Goal: Information Seeking & Learning: Learn about a topic

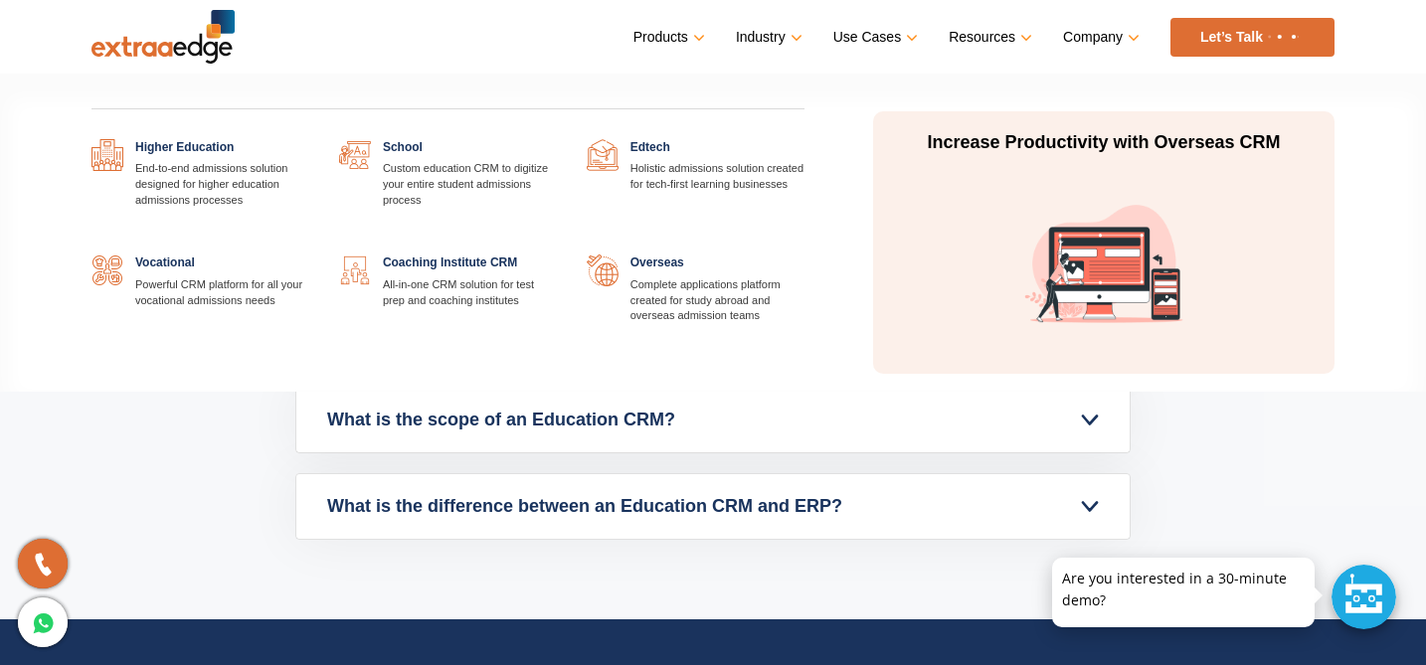
click at [309, 139] on link at bounding box center [309, 139] width 0 height 0
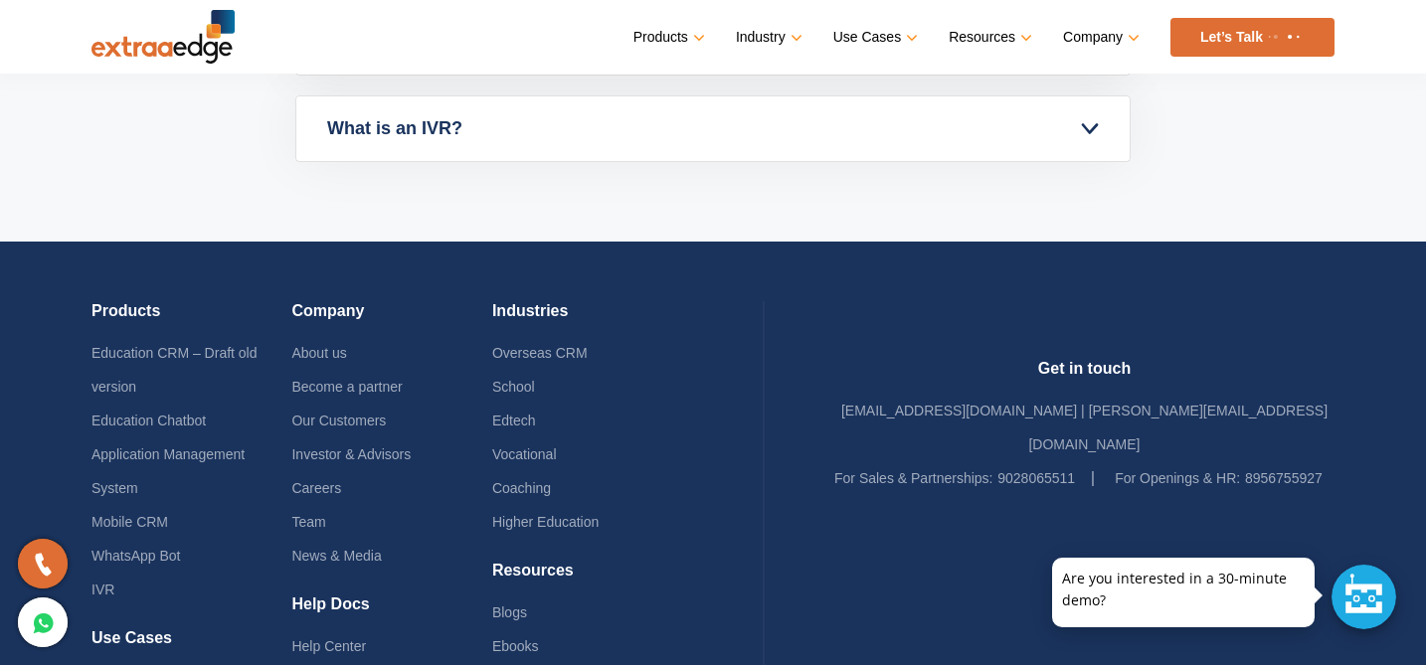
scroll to position [6954, 0]
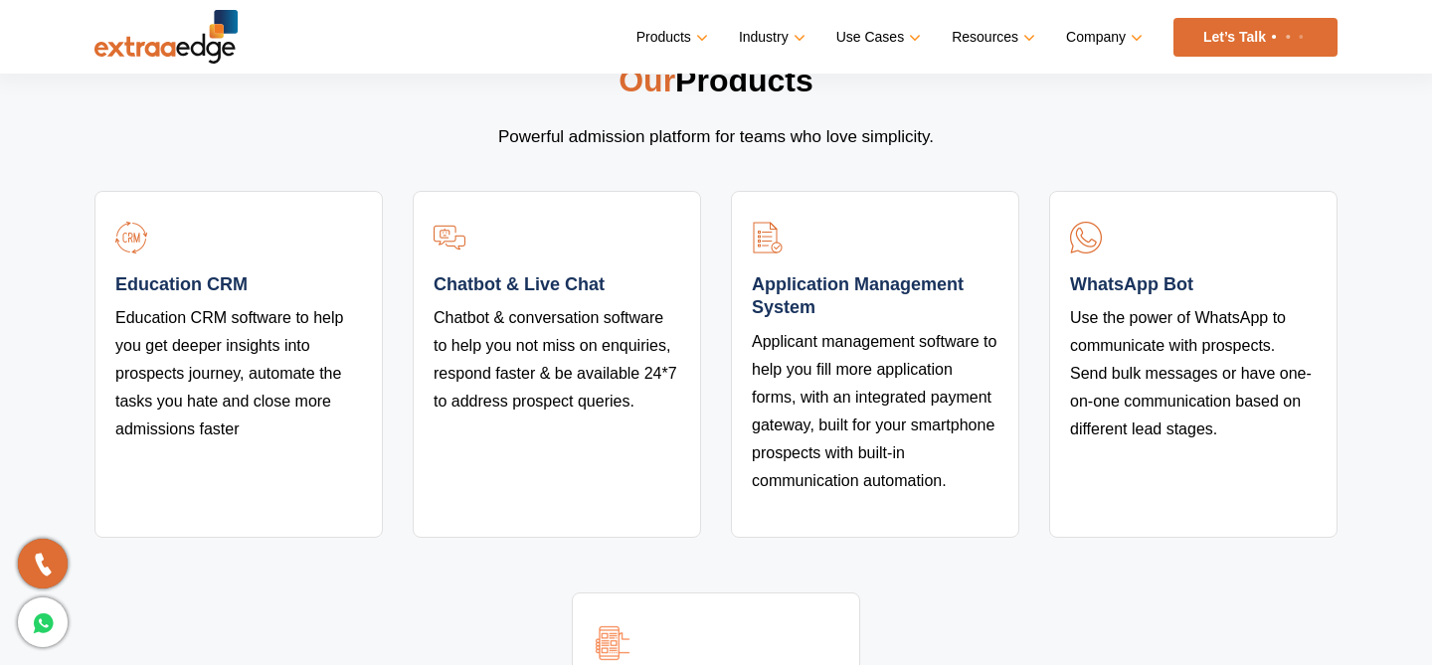
scroll to position [3611, 0]
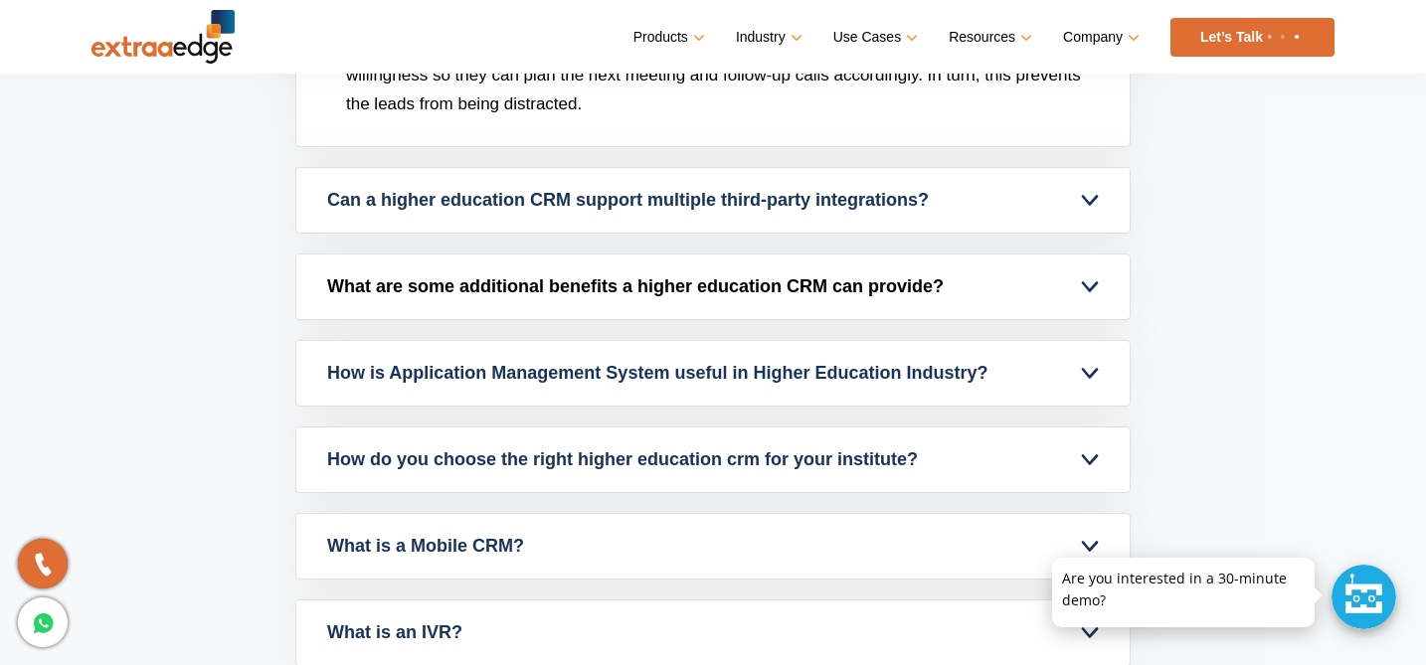
scroll to position [6329, 0]
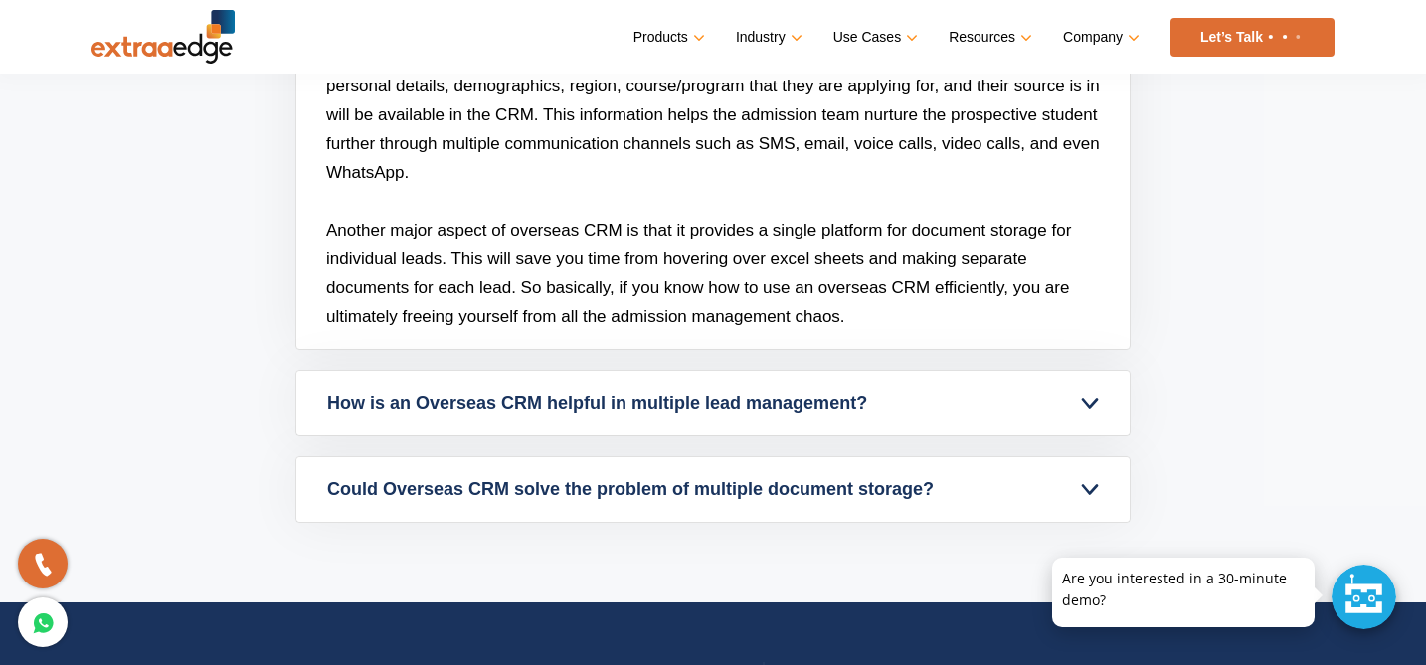
scroll to position [7032, 0]
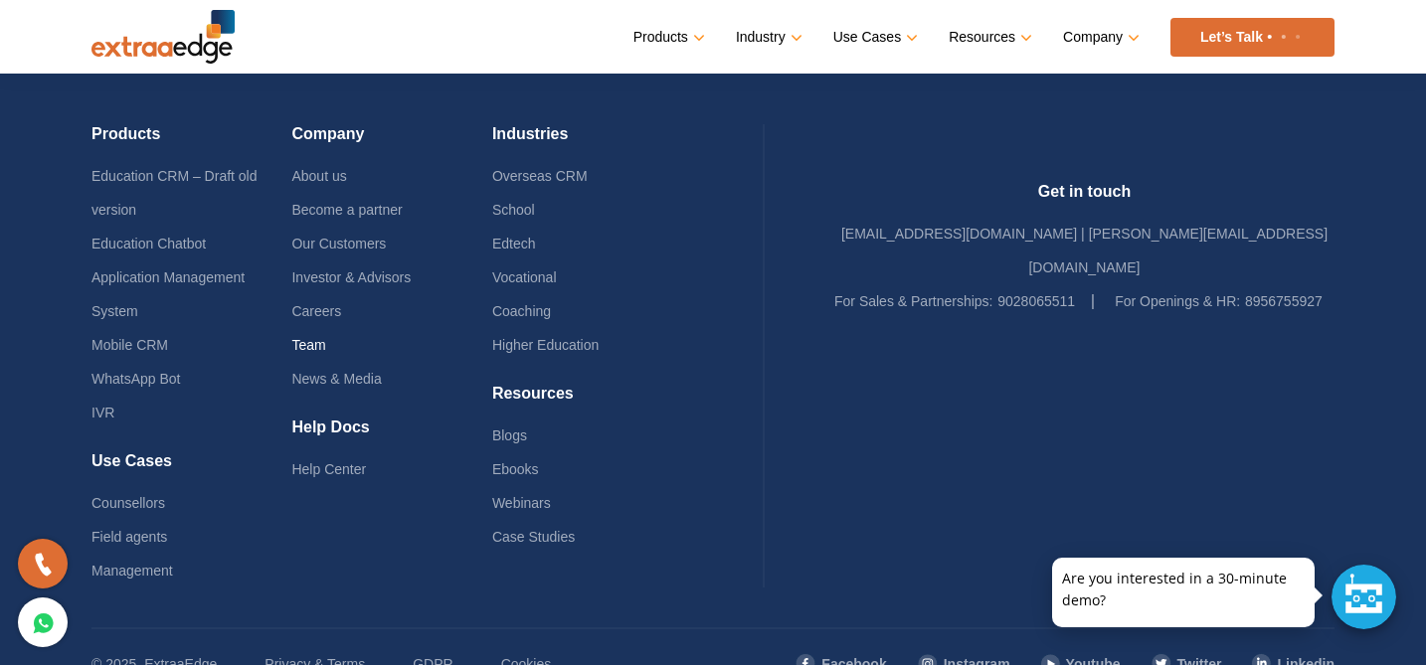
click at [325, 344] on link "Team" at bounding box center [308, 345] width 34 height 16
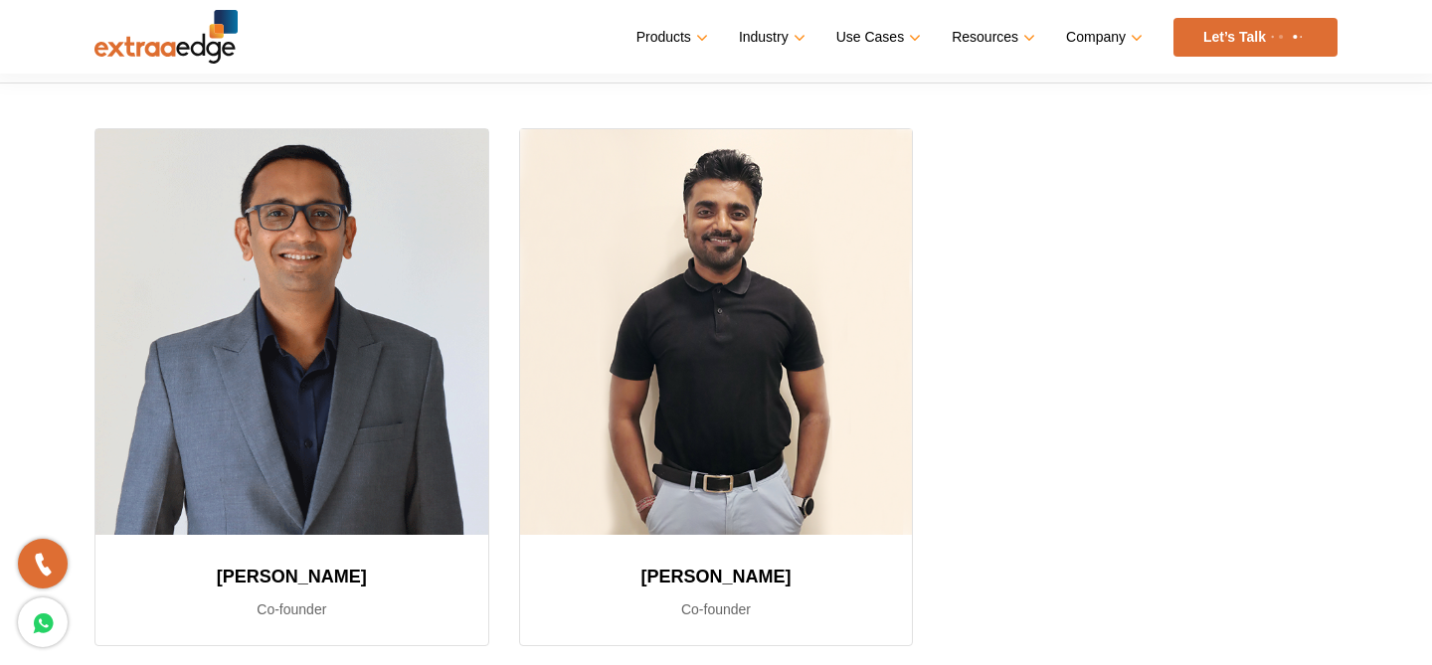
scroll to position [322, 0]
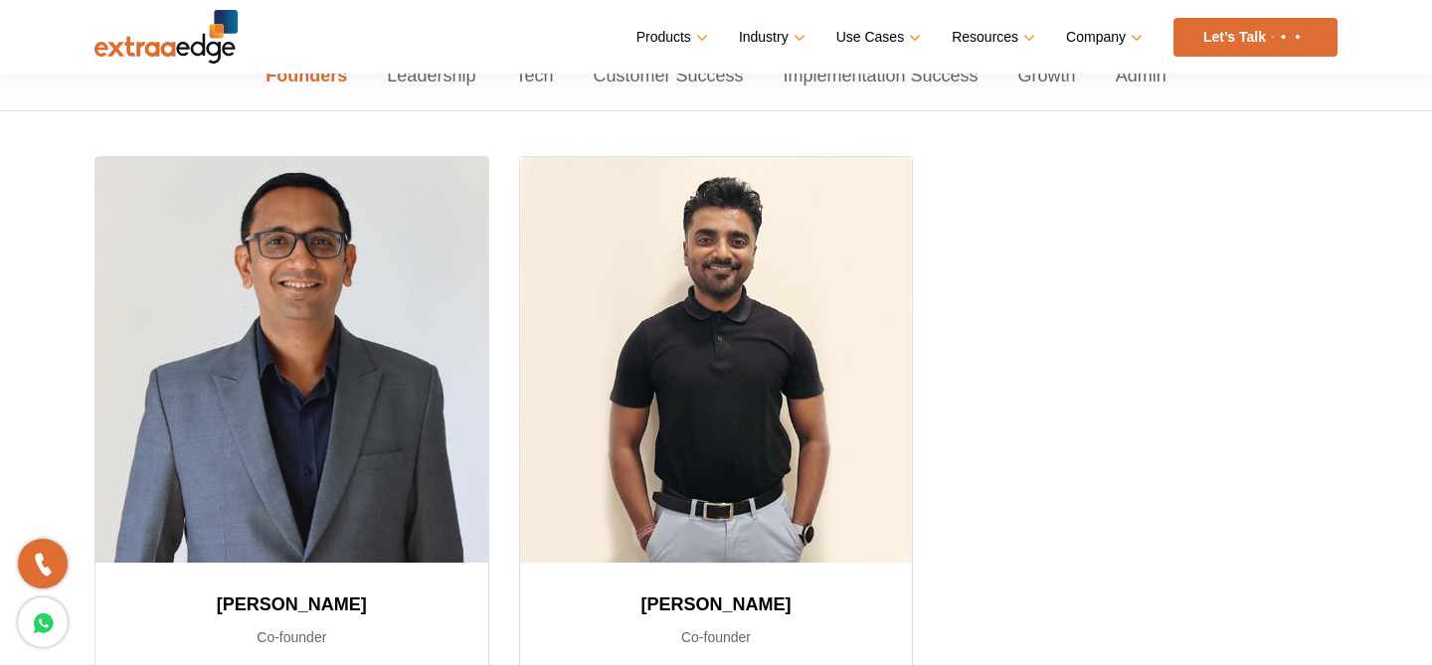
click at [474, 86] on link "Leadership" at bounding box center [431, 76] width 128 height 69
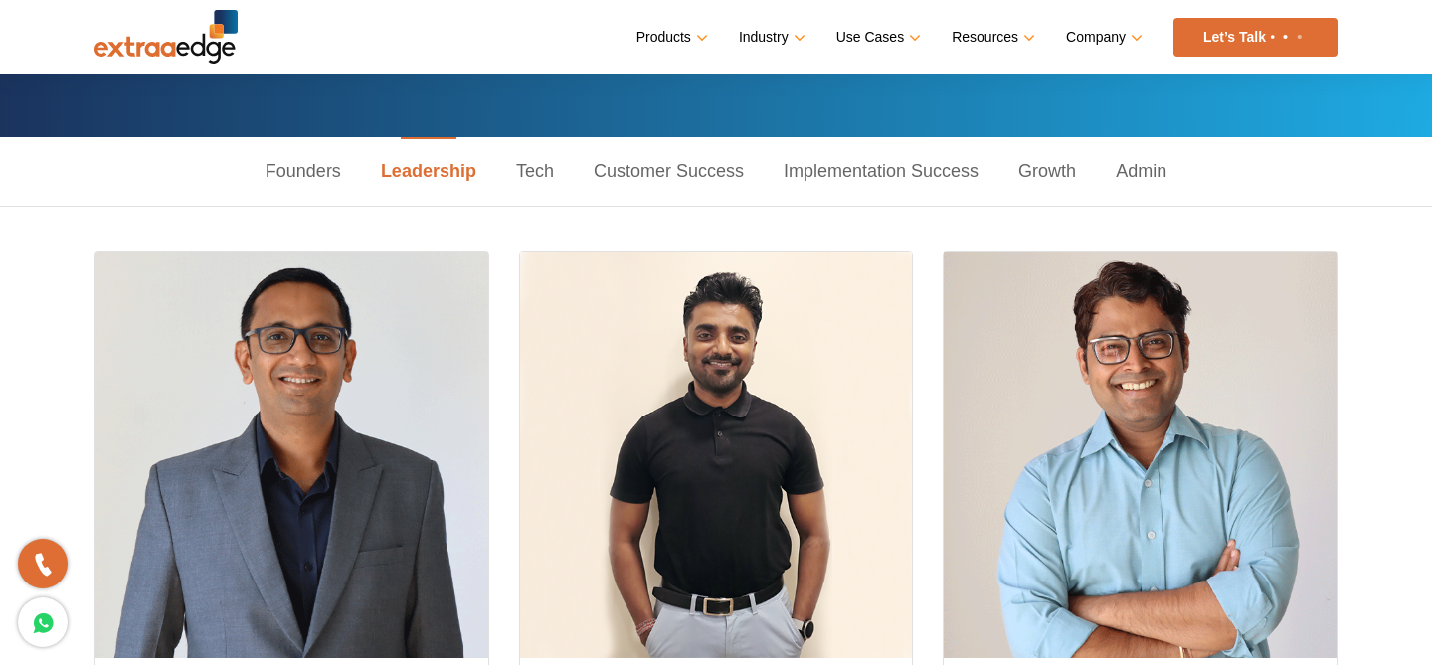
scroll to position [224, 0]
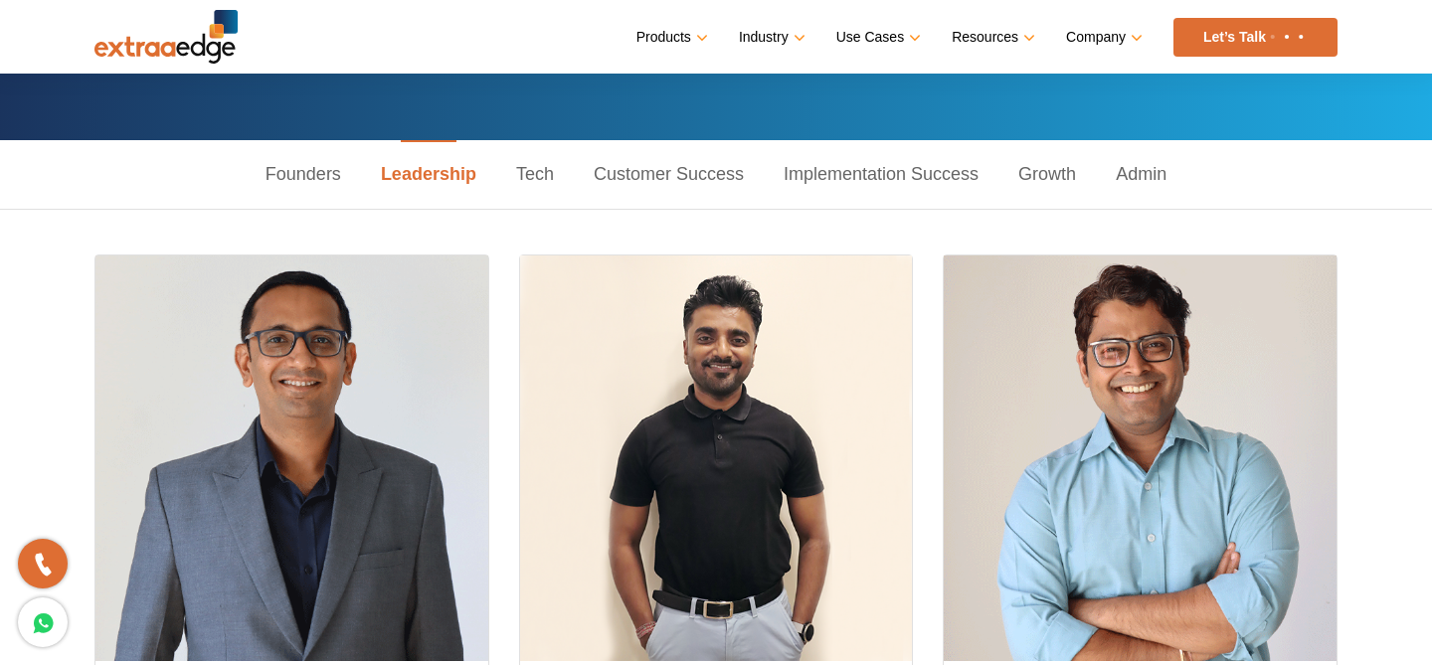
click at [1132, 179] on link "Admin" at bounding box center [1141, 174] width 90 height 69
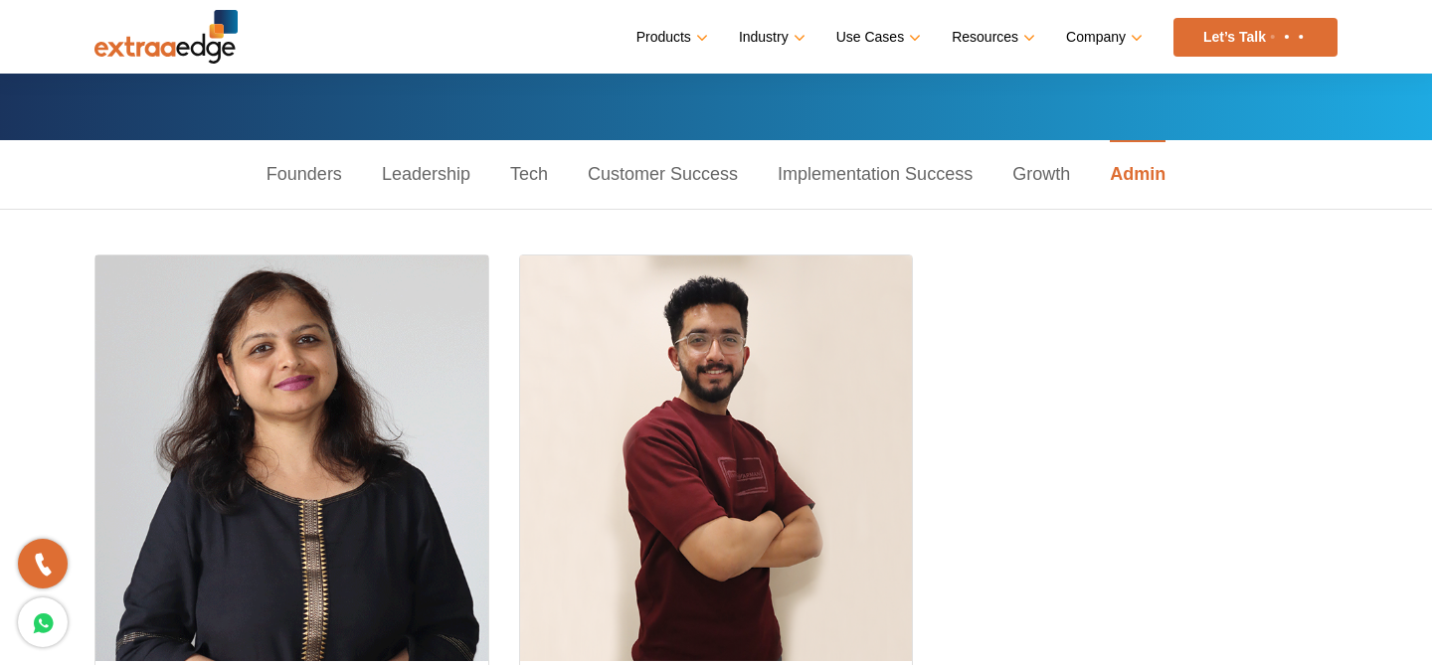
click at [1036, 177] on link "Growth" at bounding box center [1041, 174] width 97 height 69
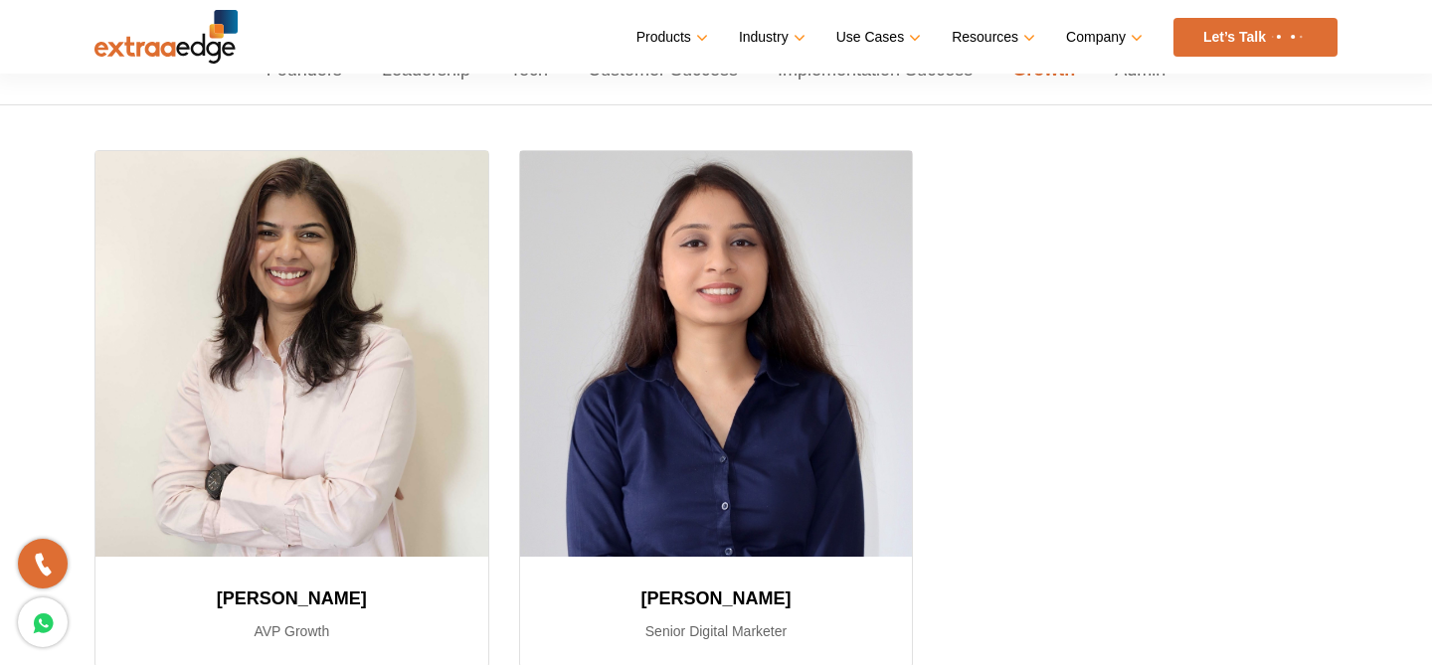
scroll to position [0, 0]
